Goal: Navigation & Orientation: Find specific page/section

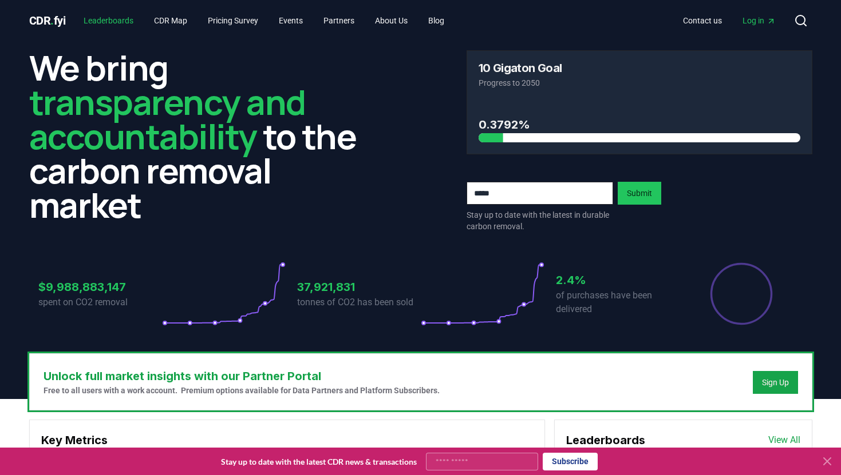
click at [102, 21] on link "Leaderboards" at bounding box center [108, 20] width 68 height 21
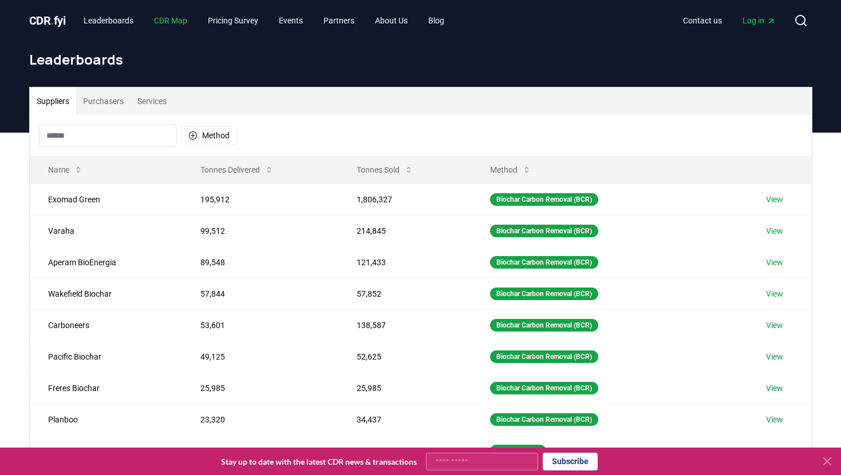
click at [176, 20] on link "CDR Map" at bounding box center [170, 20] width 51 height 21
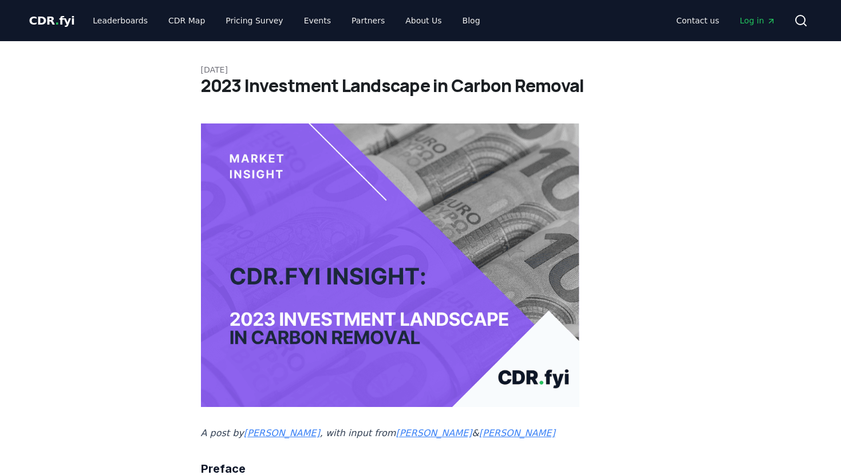
scroll to position [1088, 0]
